Goal: Task Accomplishment & Management: Use online tool/utility

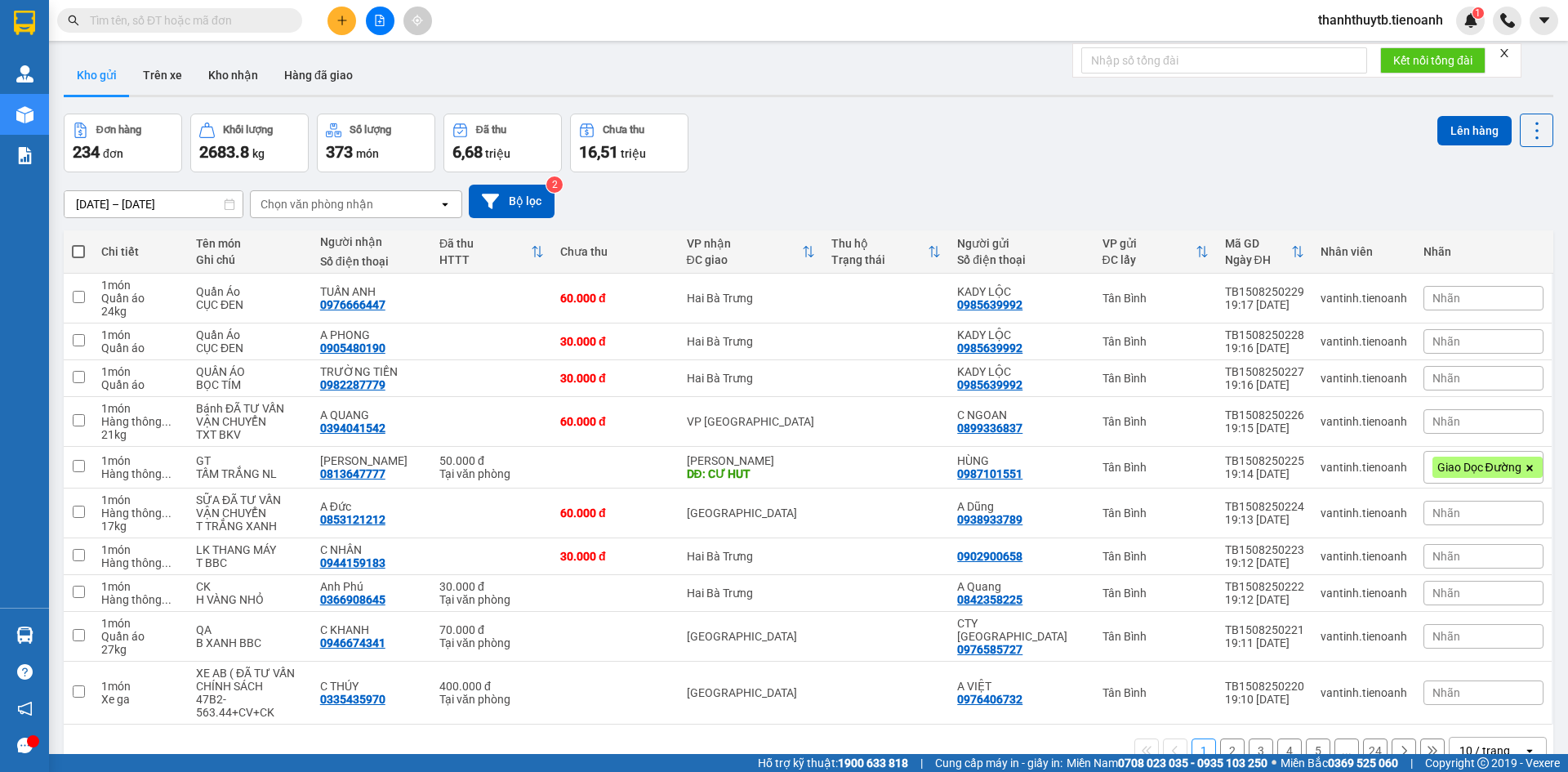
click at [258, 25] on input "text" at bounding box center [186, 21] width 193 height 18
paste input "0962351390"
type input "0962351390"
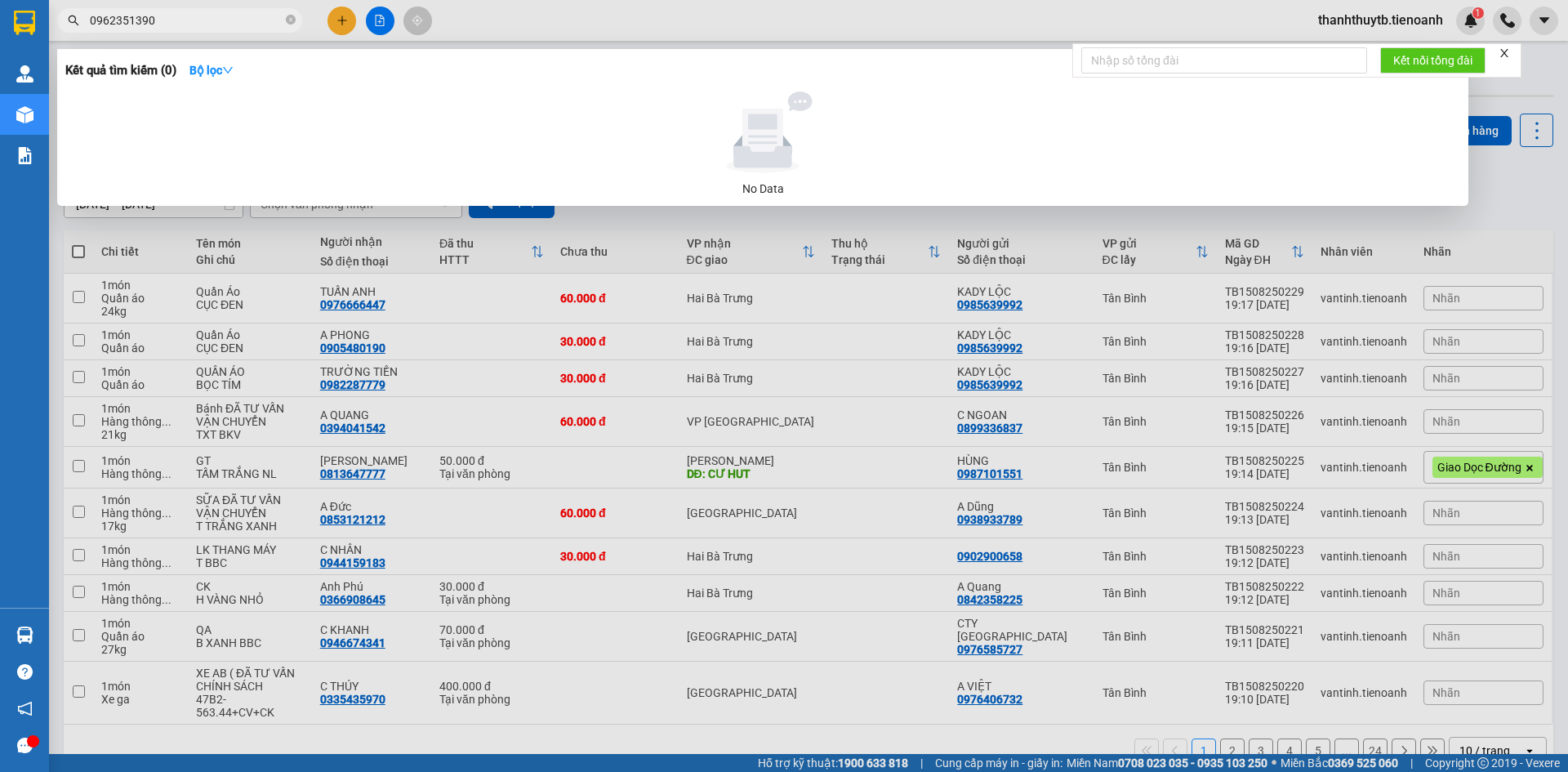
click at [258, 25] on input "0962351390" at bounding box center [186, 21] width 193 height 18
click at [291, 21] on icon "close-circle" at bounding box center [291, 20] width 10 height 10
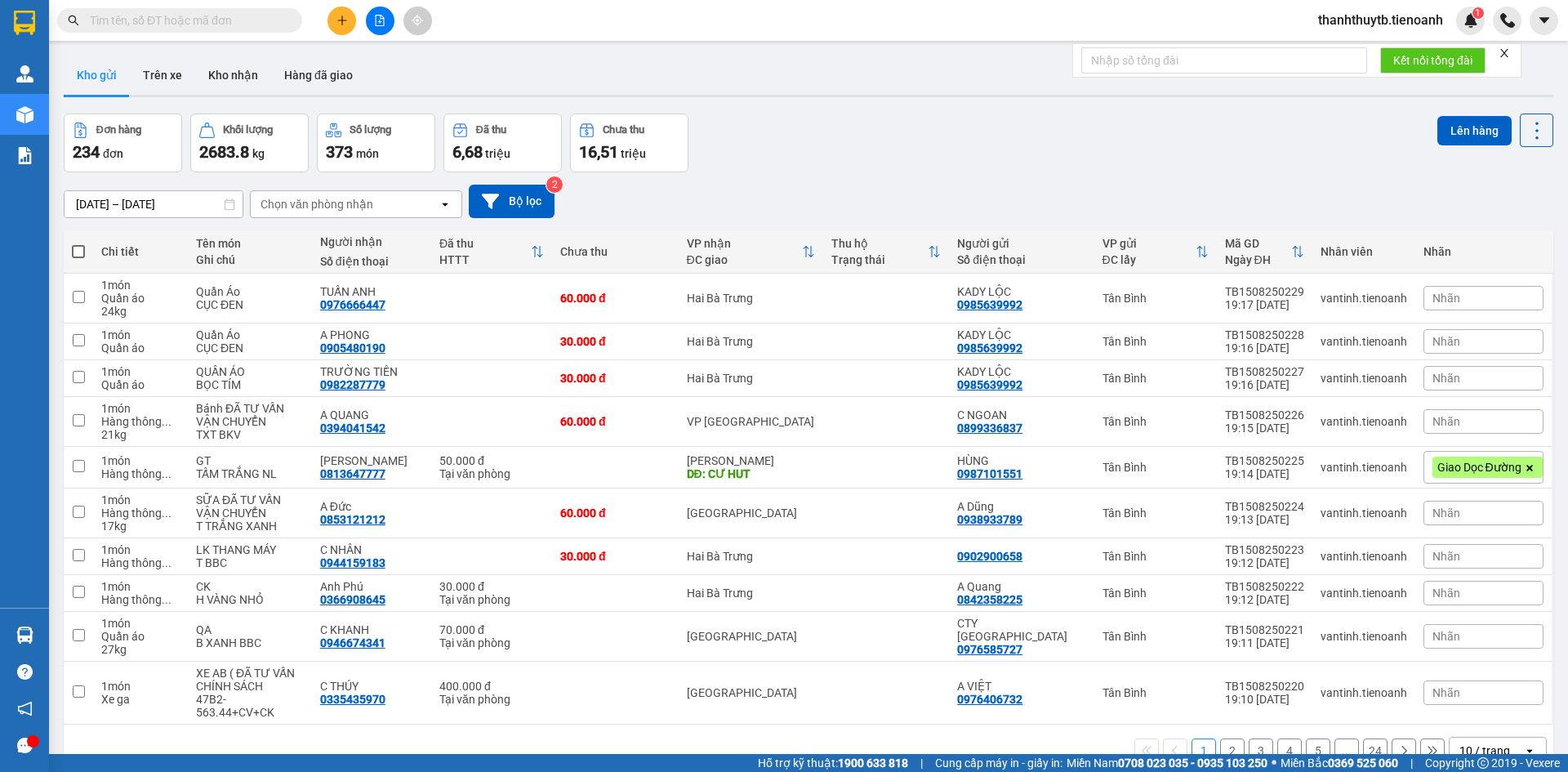
click at [529, 12] on div "Kết quả tìm kiếm ( 0 ) Bộ lọc No Data thanhthuytb.tienoanh 1" at bounding box center [784, 20] width 1568 height 41
click at [256, 17] on input "text" at bounding box center [186, 21] width 193 height 18
click at [250, 21] on input "text" at bounding box center [186, 21] width 193 height 18
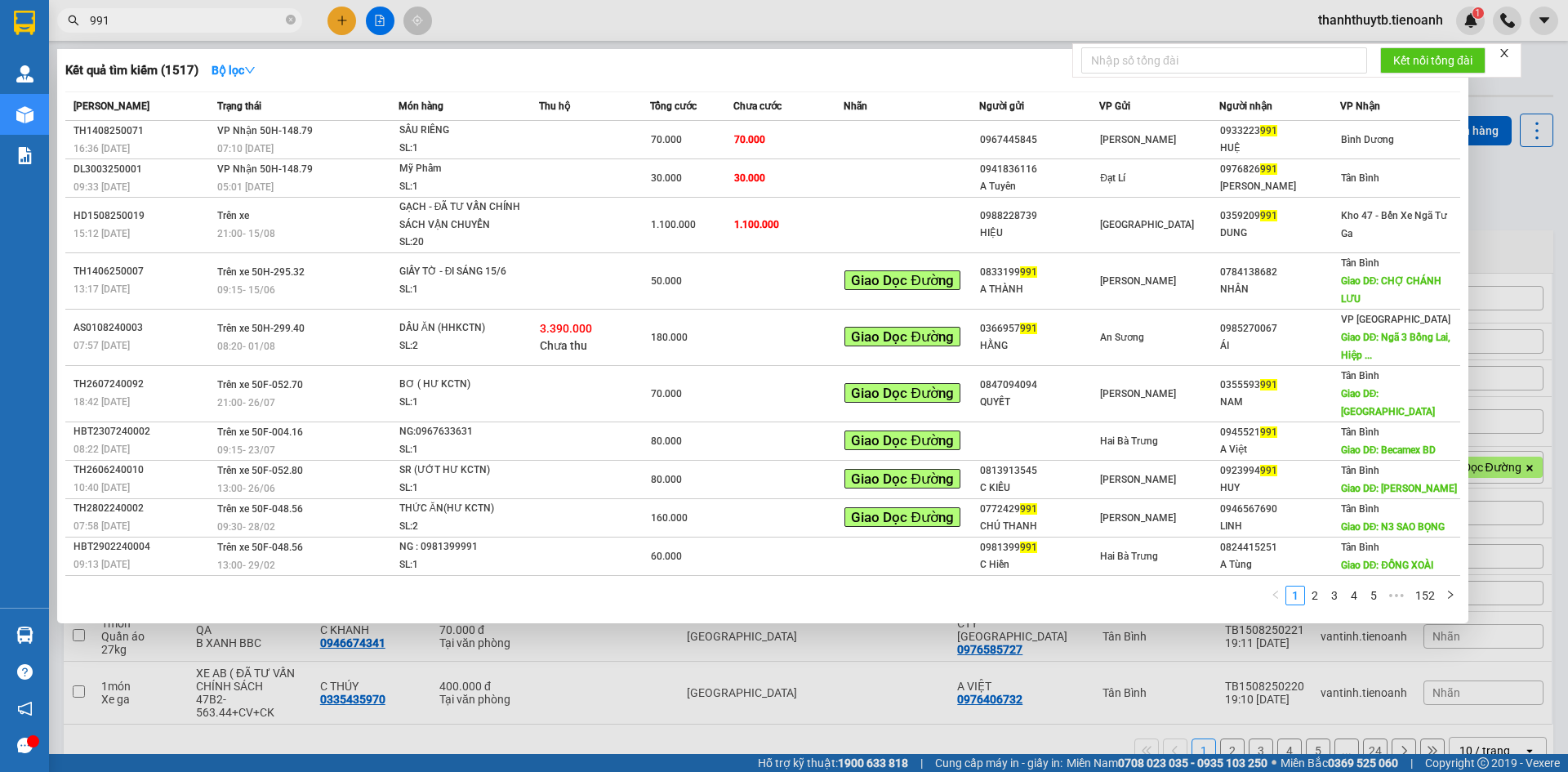
click at [250, 21] on input "991" at bounding box center [186, 21] width 193 height 18
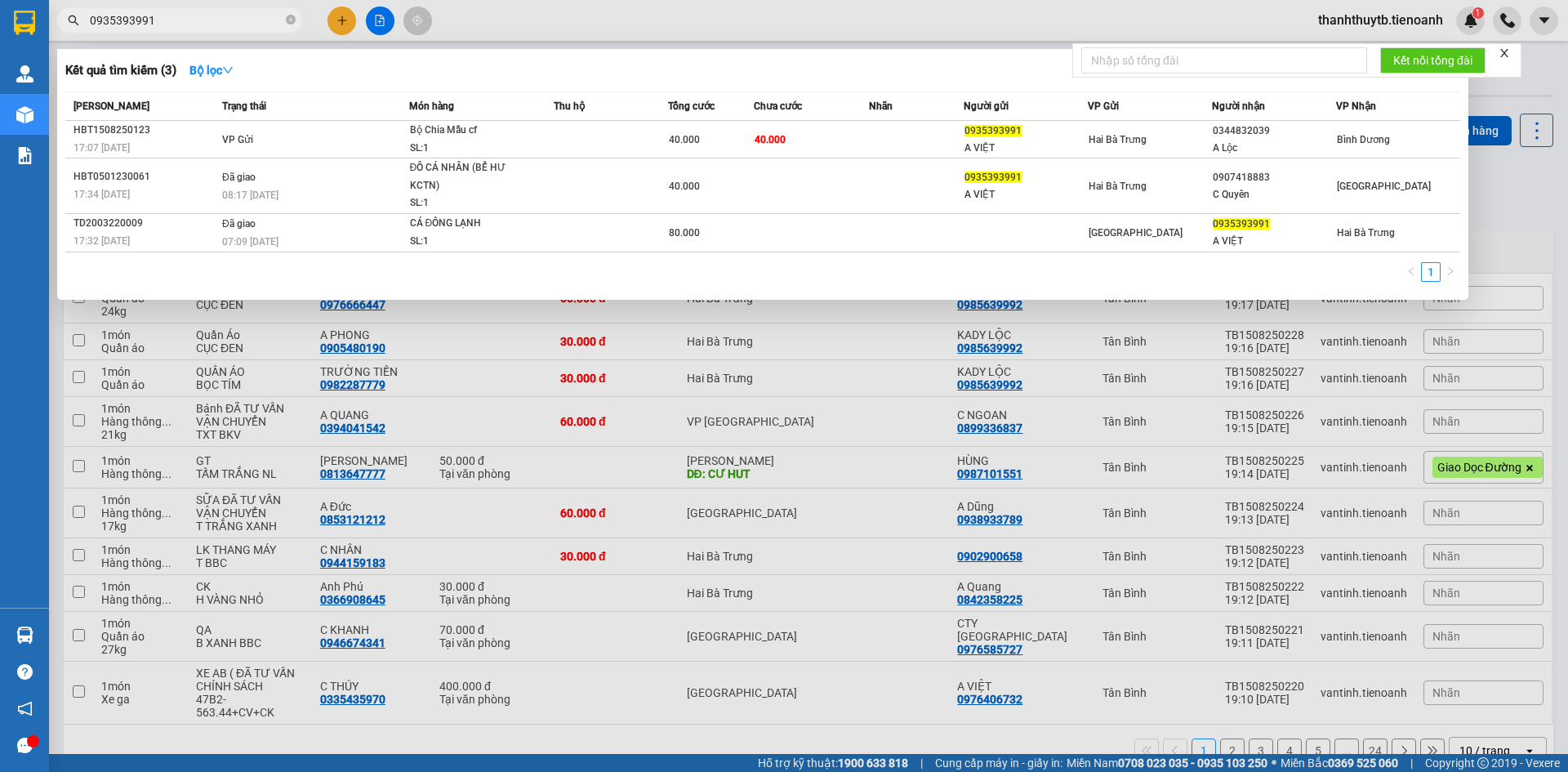
click at [236, 19] on input "0935393991" at bounding box center [186, 21] width 193 height 18
click at [509, 25] on div at bounding box center [784, 386] width 1568 height 772
click at [226, 26] on input "0935393991" at bounding box center [186, 21] width 193 height 18
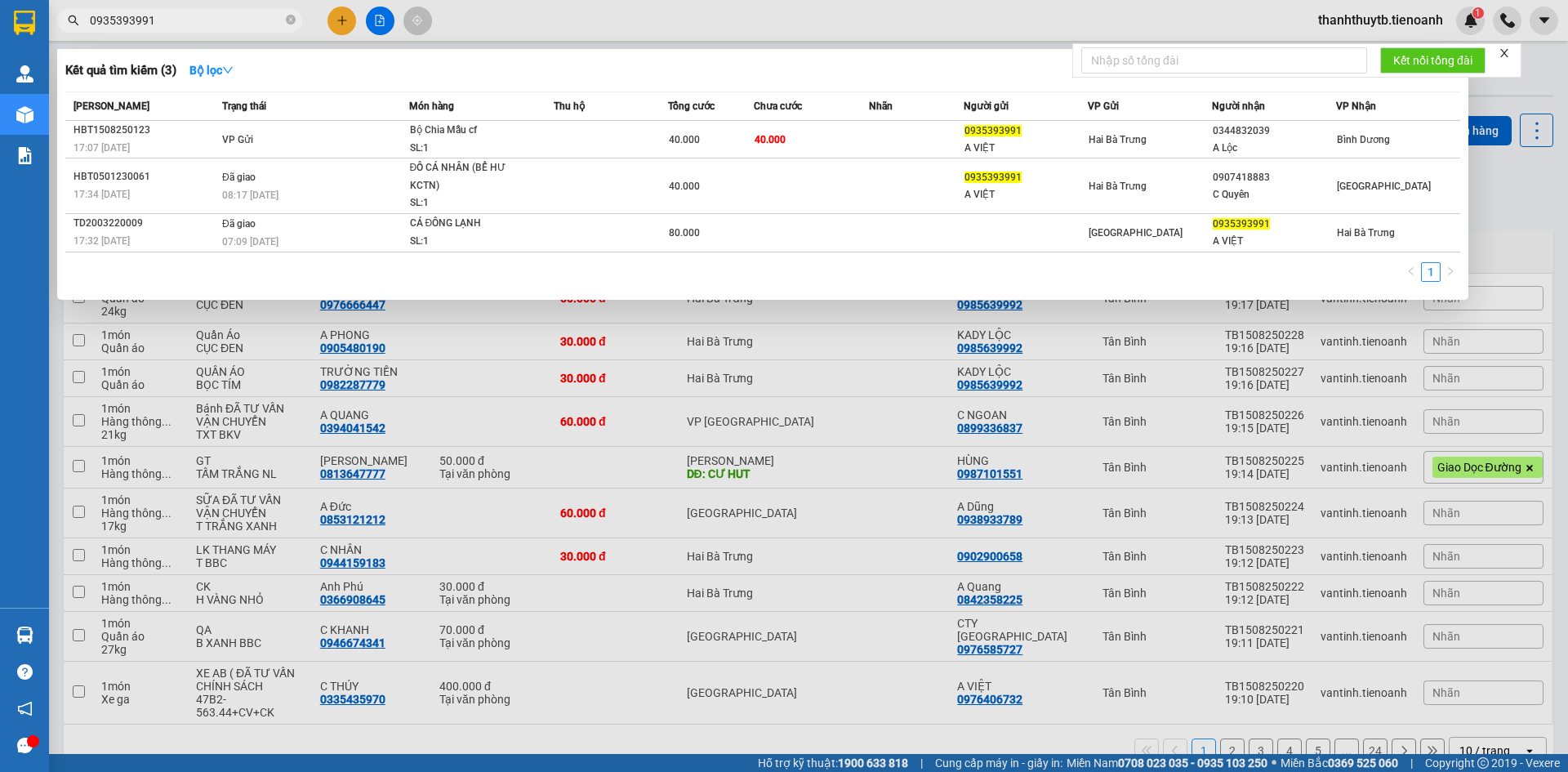
click at [226, 26] on input "0935393991" at bounding box center [186, 21] width 193 height 18
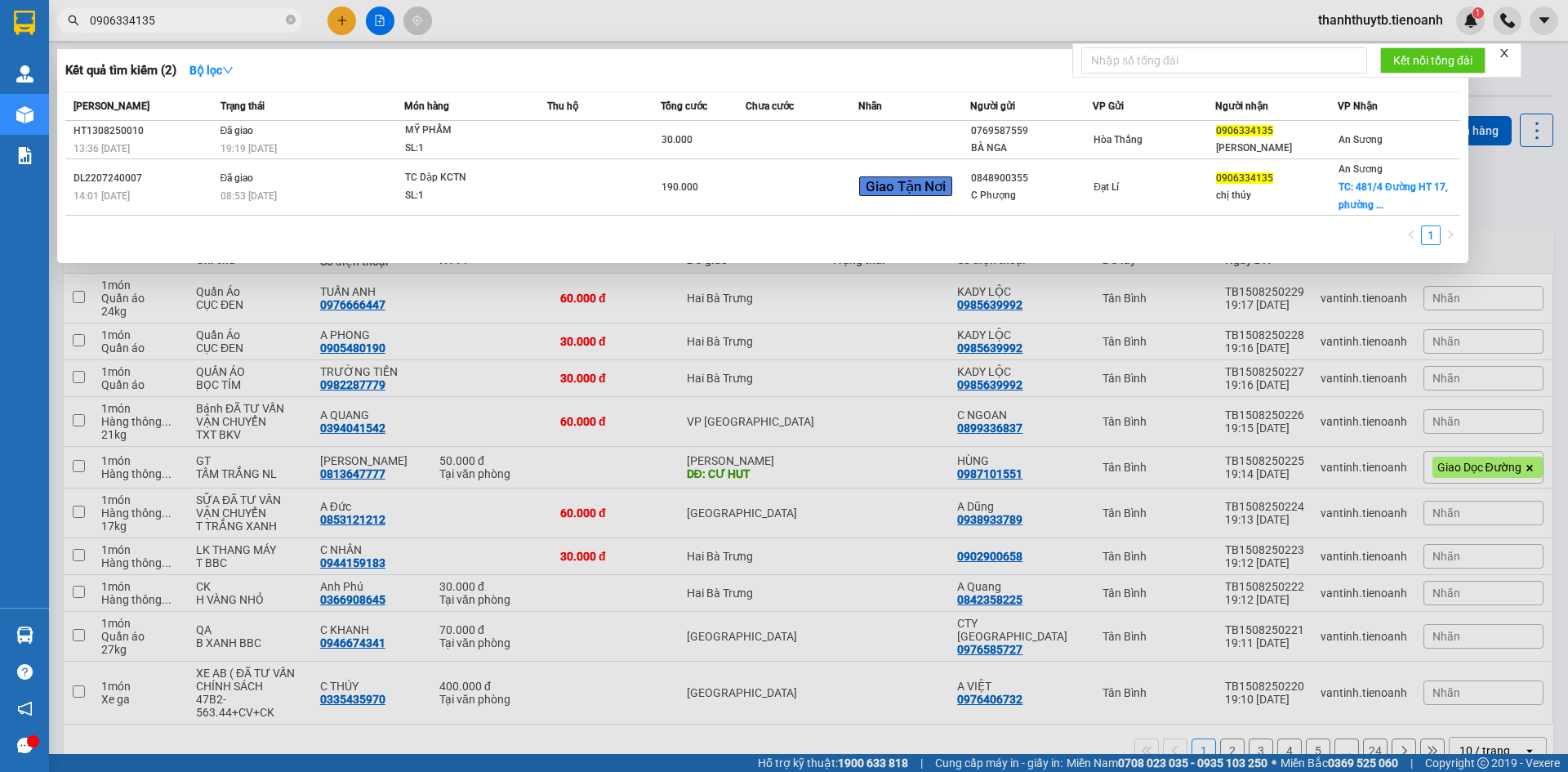
type input "0906334135"
